Goal: Transaction & Acquisition: Purchase product/service

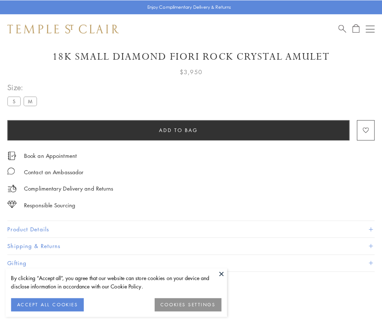
scroll to position [43, 0]
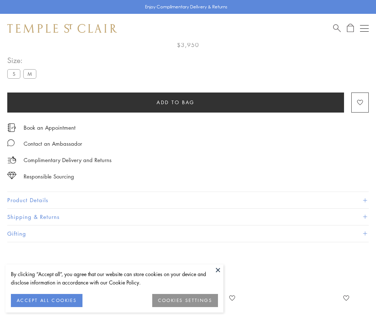
click at [176, 102] on span "Add to bag" at bounding box center [176, 102] width 38 height 8
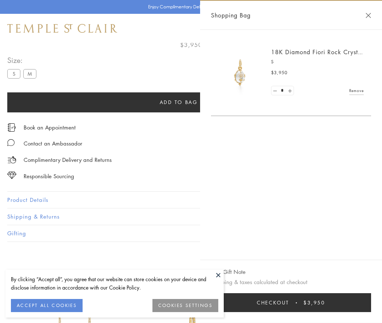
click at [289, 303] on span "Checkout" at bounding box center [273, 303] width 32 height 8
